Goal: Information Seeking & Learning: Learn about a topic

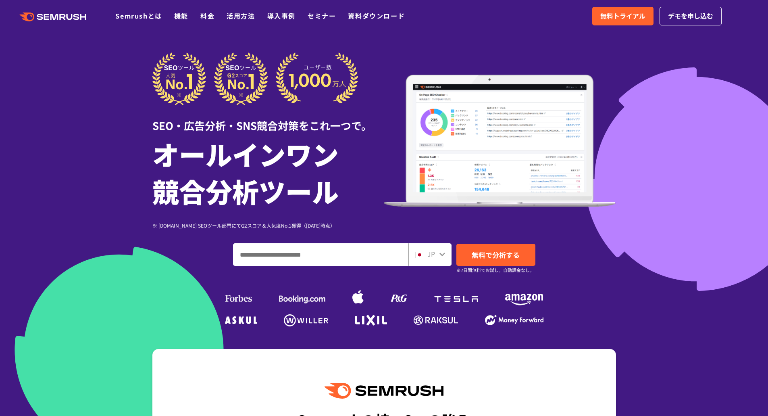
click at [200, 17] on ul "Semrushとは 機能 料金 活用方法 導入事例 セミナー 資料ダウンロード" at bounding box center [266, 16] width 302 height 10
click at [210, 19] on link "料金" at bounding box center [207, 16] width 14 height 10
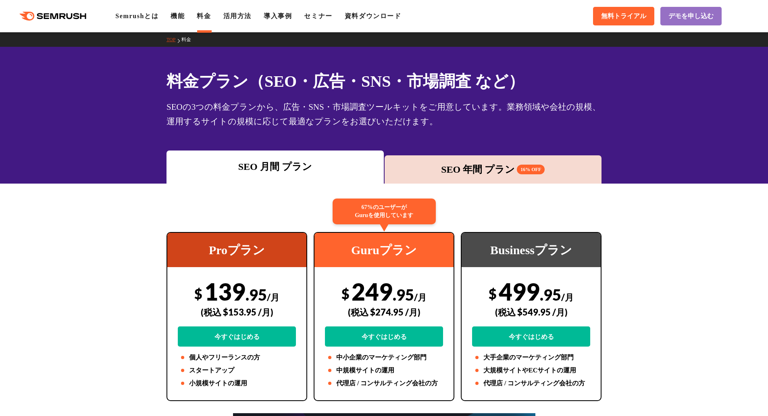
click at [463, 167] on div "SEO 年間 プラン 16% OFF" at bounding box center [493, 169] width 209 height 15
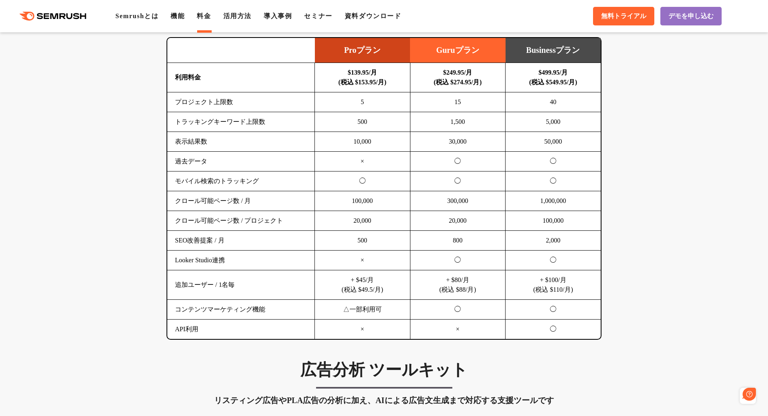
scroll to position [524, 0]
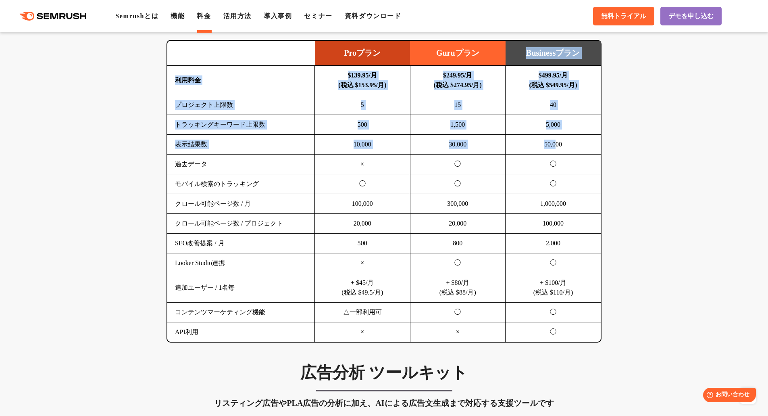
drag, startPoint x: 524, startPoint y: 54, endPoint x: 570, endPoint y: 198, distance: 151.0
click at [568, 194] on table "Proプラン Guruプラン Businessプラン 利用料金 $139.95/月 (税込 $153.95/月) $249.95/月 (税込 $274.95/…" at bounding box center [383, 191] width 433 height 301
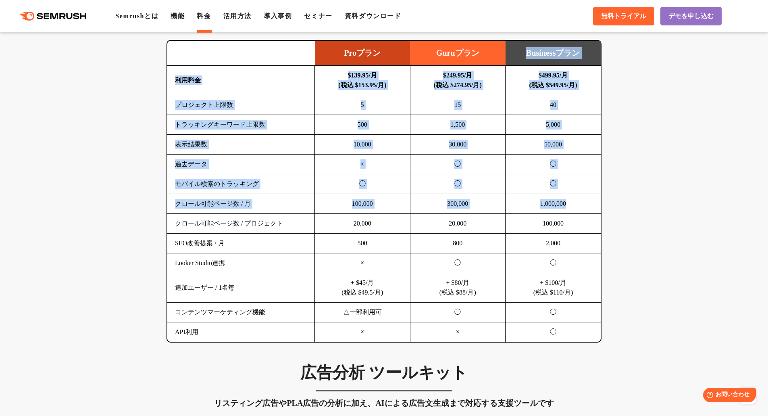
click at [570, 198] on td "1,000,000" at bounding box center [554, 204] width 96 height 20
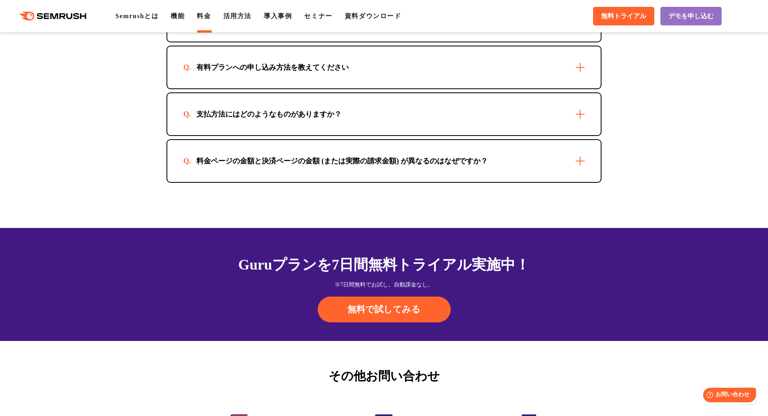
scroll to position [2346, 0]
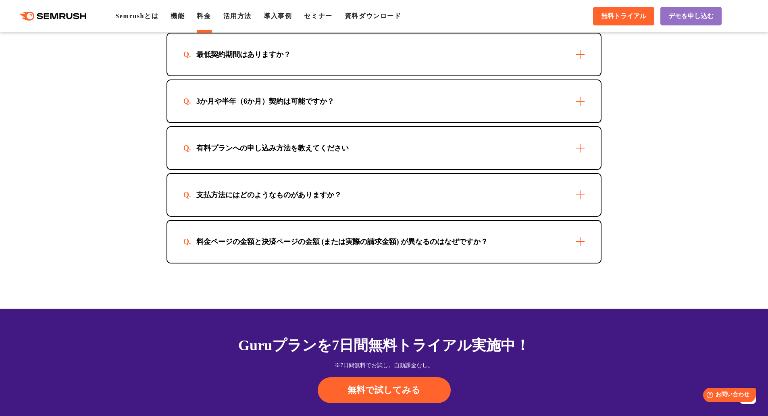
click at [579, 248] on div "料金ページの金額と決済ページの金額 (または実際の請求金額) が異なるのはなぜですか？" at bounding box center [383, 242] width 433 height 42
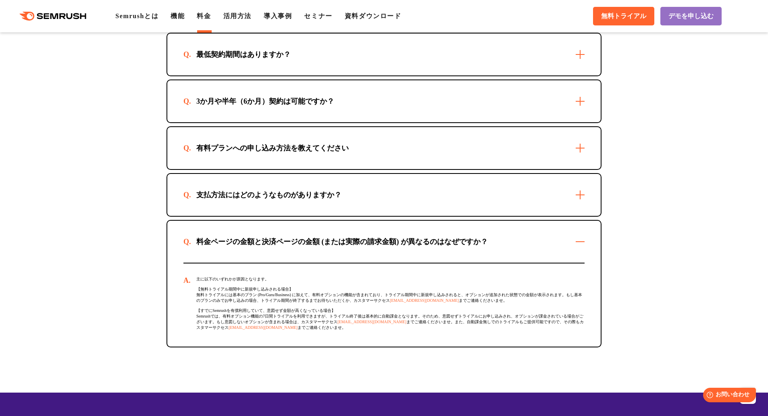
click at [571, 200] on div "支払方法にはどのようなものがありますか？" at bounding box center [383, 195] width 433 height 42
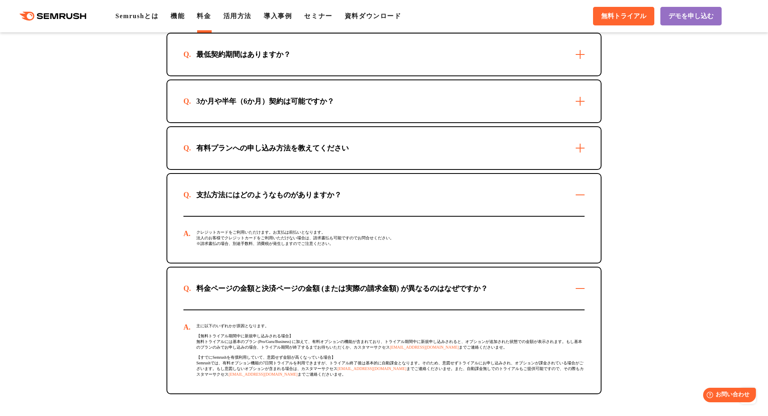
click at [582, 137] on div "有料プランへの申し込み方法を教えてください" at bounding box center [383, 148] width 433 height 42
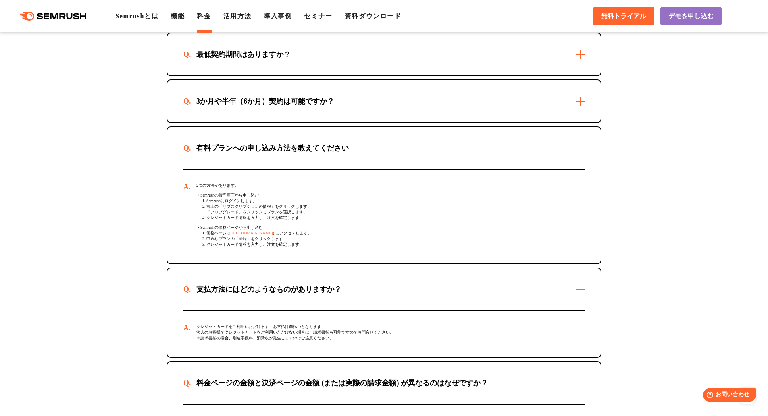
click at [581, 96] on div "3か月や半年（6か月）契約は可能ですか？" at bounding box center [383, 101] width 433 height 42
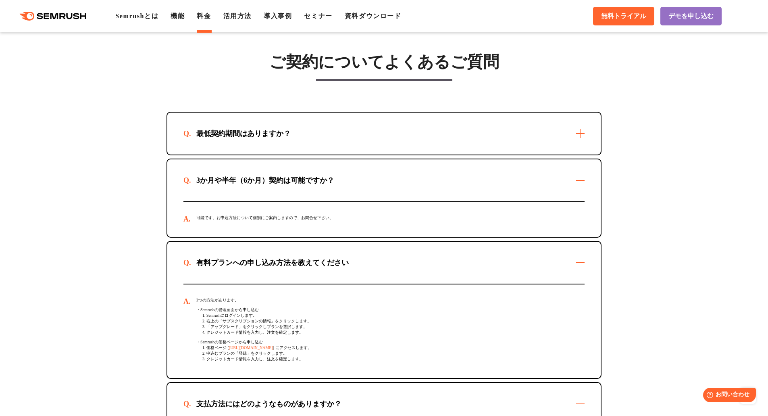
scroll to position [2265, 0]
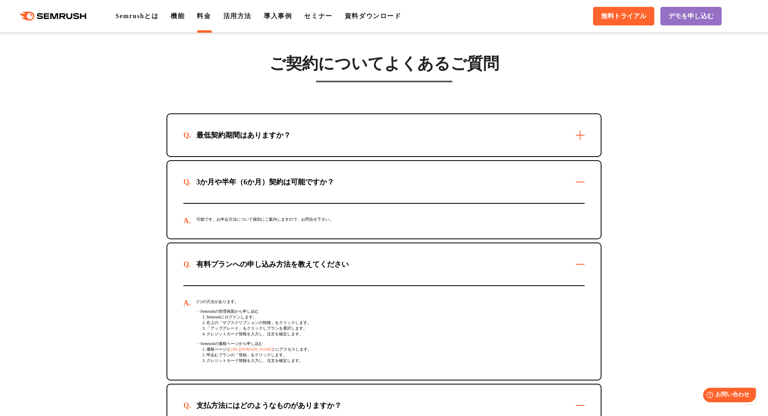
click at [574, 139] on div "最低契約期間はありますか？" at bounding box center [383, 135] width 433 height 42
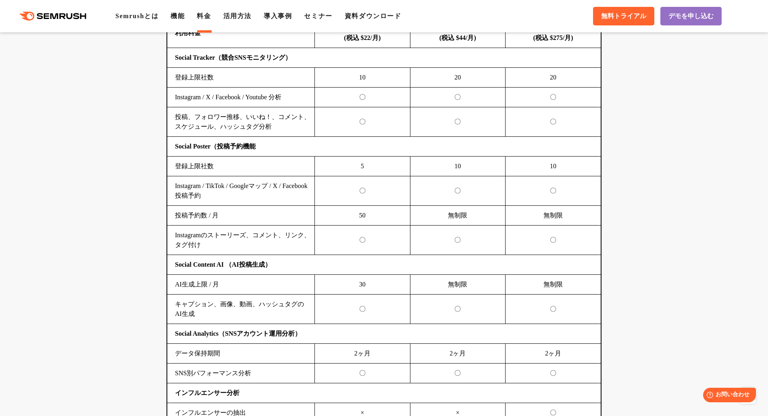
scroll to position [1741, 0]
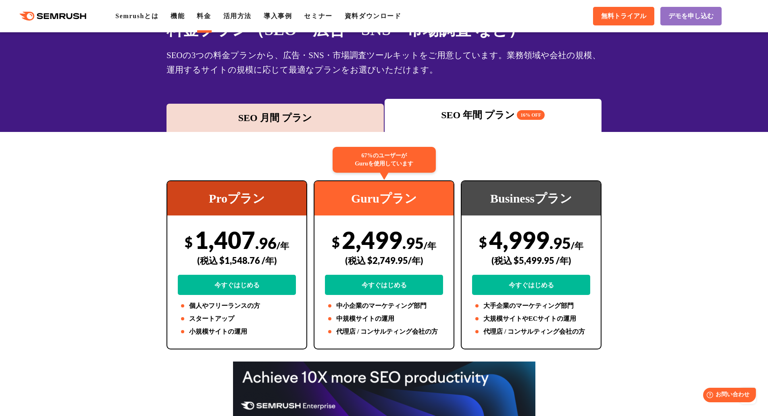
scroll to position [0, 0]
